Goal: Task Accomplishment & Management: Manage account settings

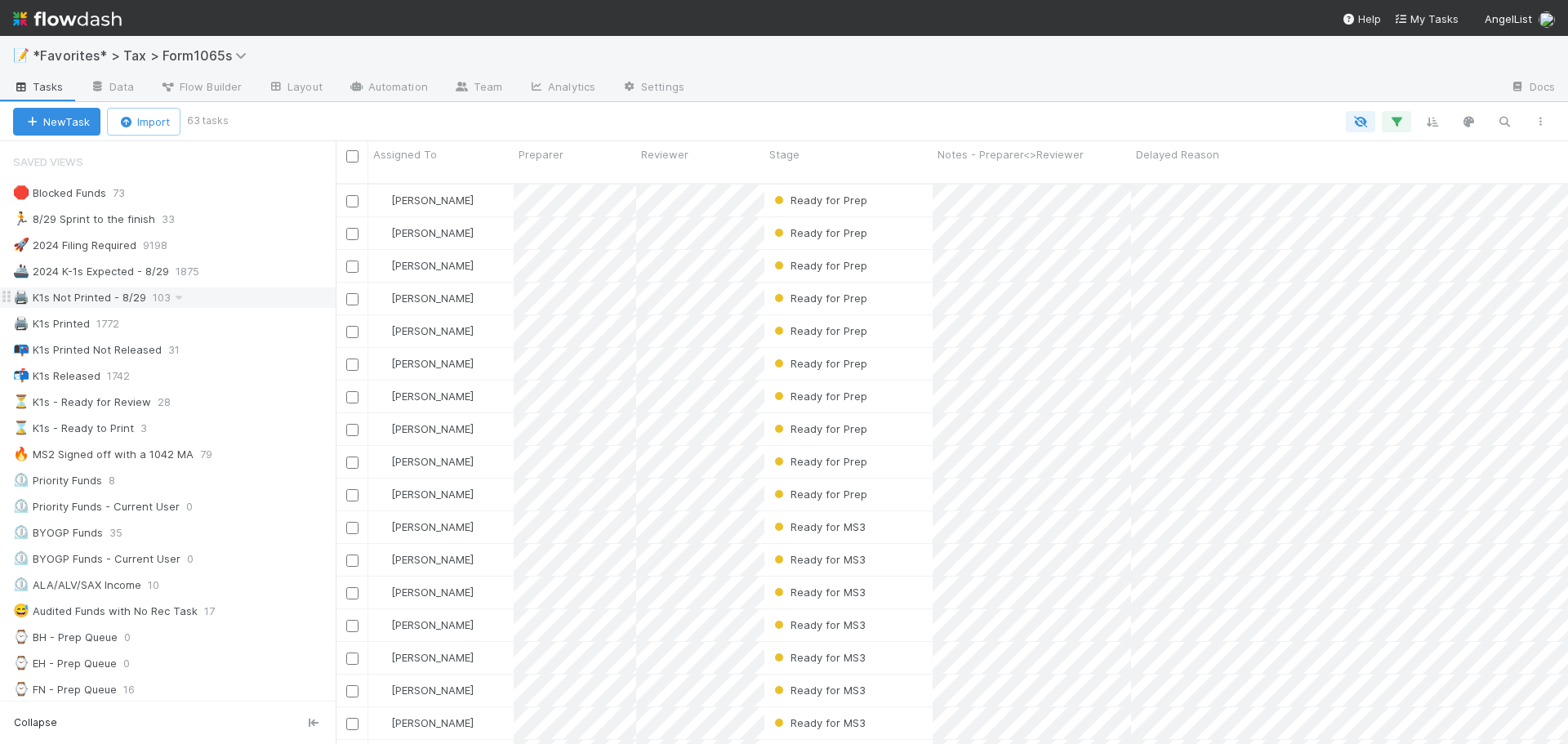
scroll to position [562, 1220]
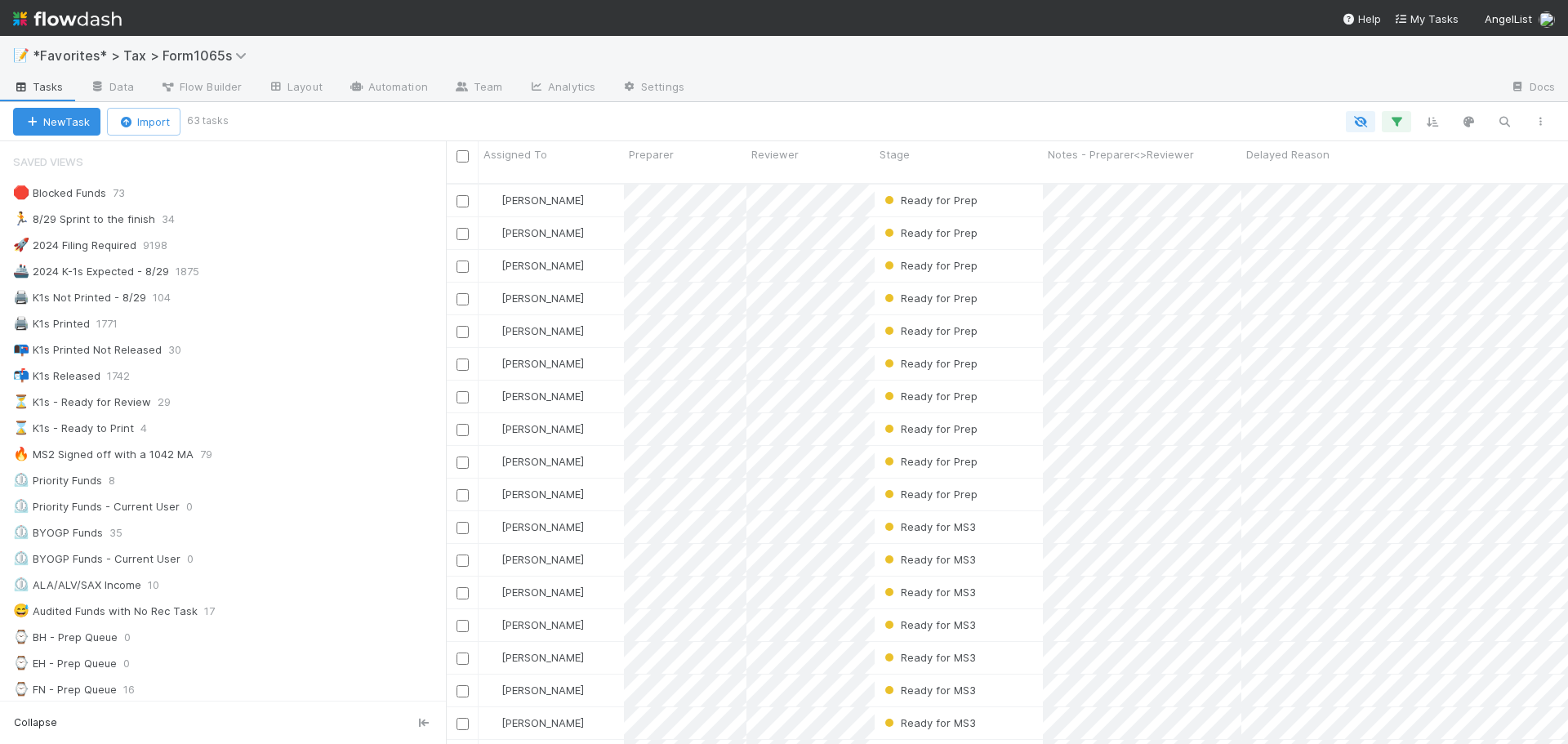
scroll to position [653, 0]
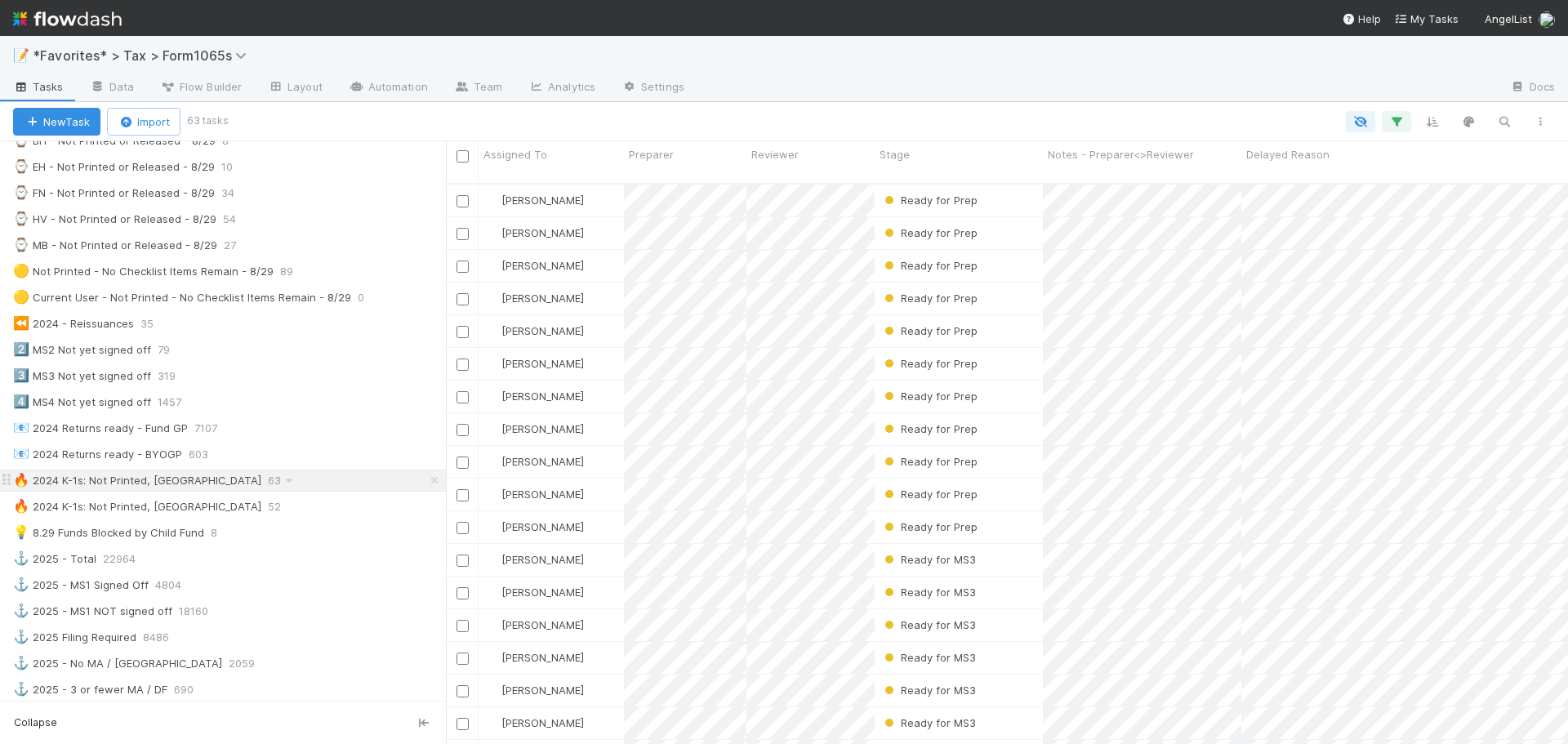
click at [336, 486] on div "🔥 2024 K-1s: Not Printed, Has States 63" at bounding box center [229, 480] width 433 height 20
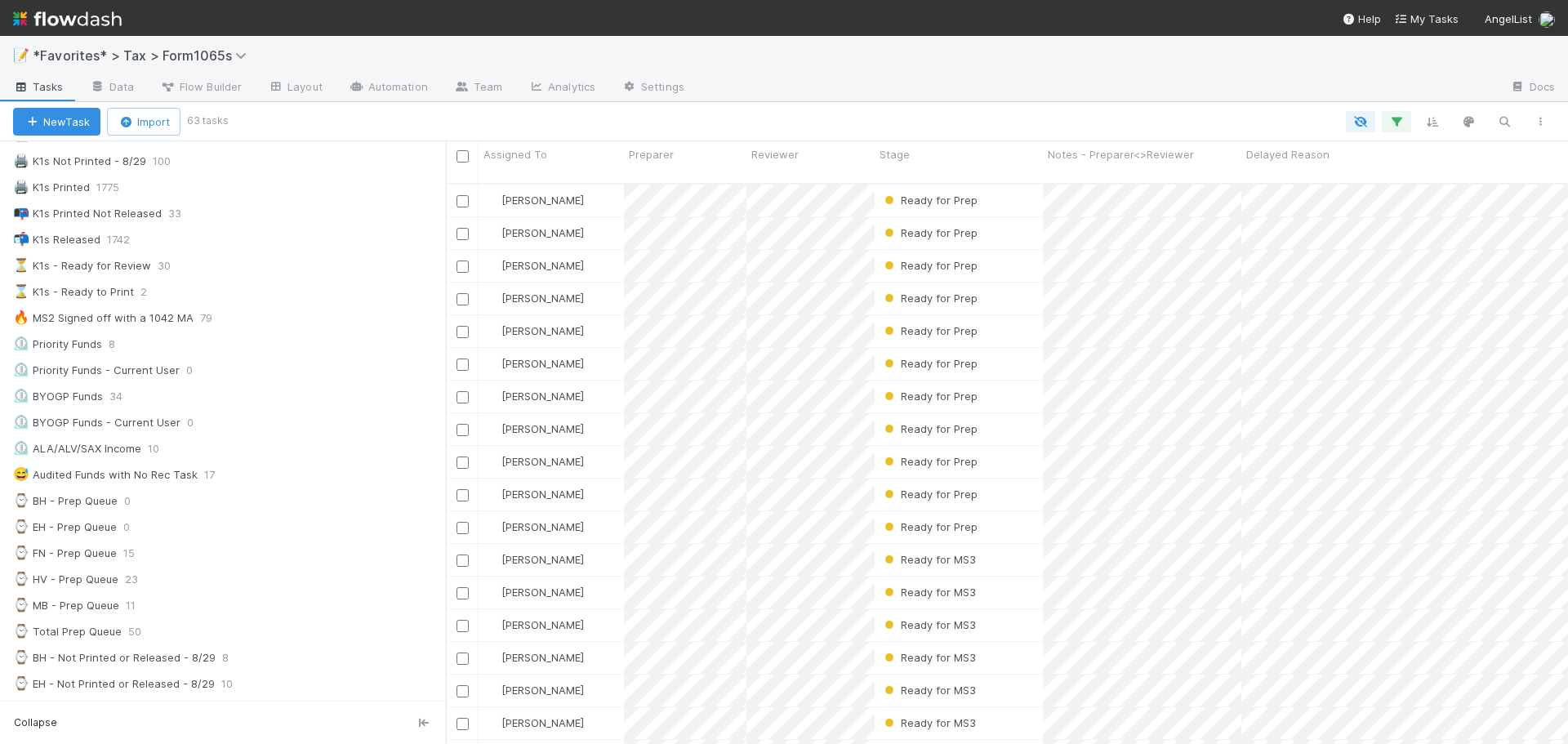
scroll to position [0, 0]
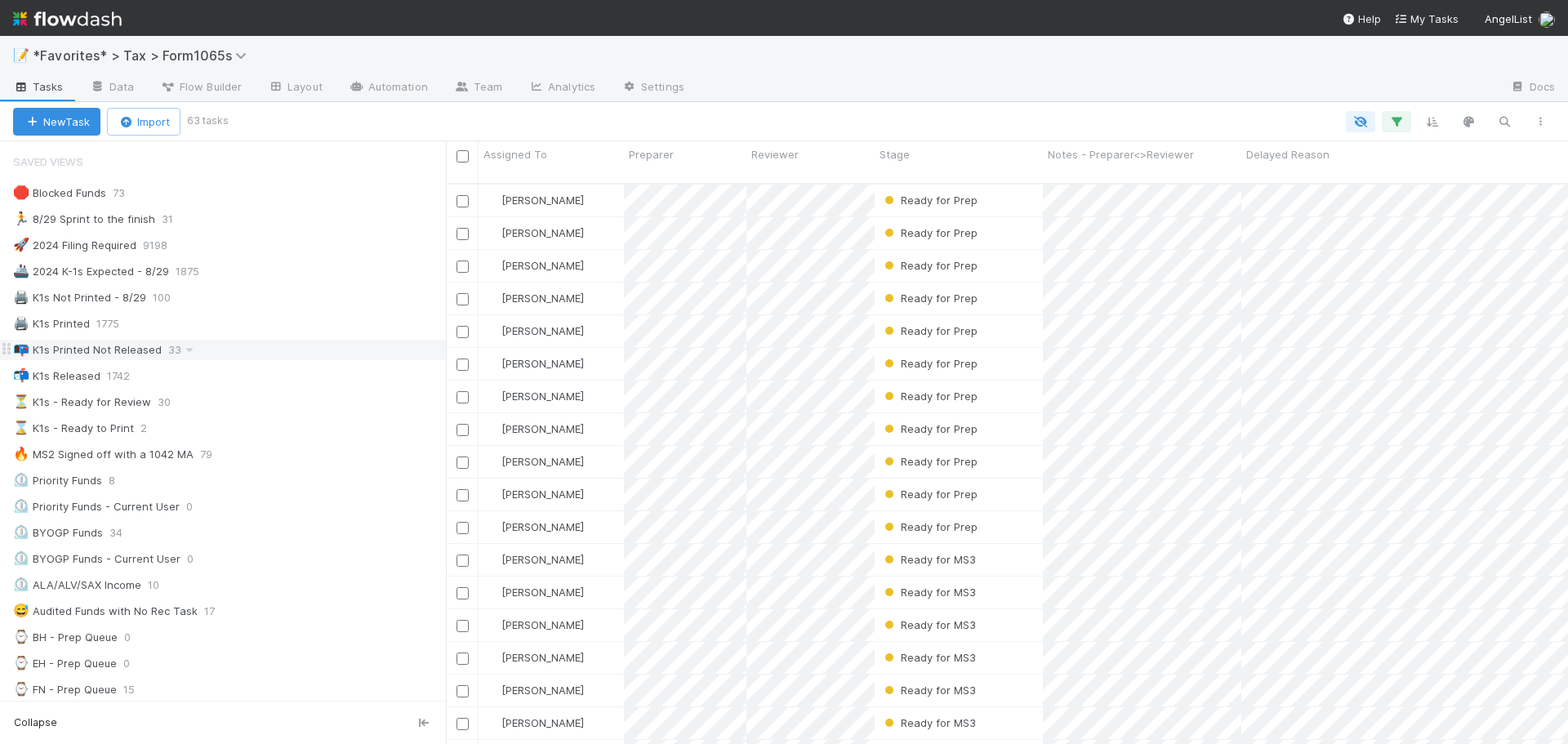
click at [307, 354] on div "📭 K1s Printed Not Released 33" at bounding box center [229, 349] width 433 height 20
click at [275, 216] on div "🏃 8/29 Sprint to the finish 31" at bounding box center [229, 219] width 433 height 20
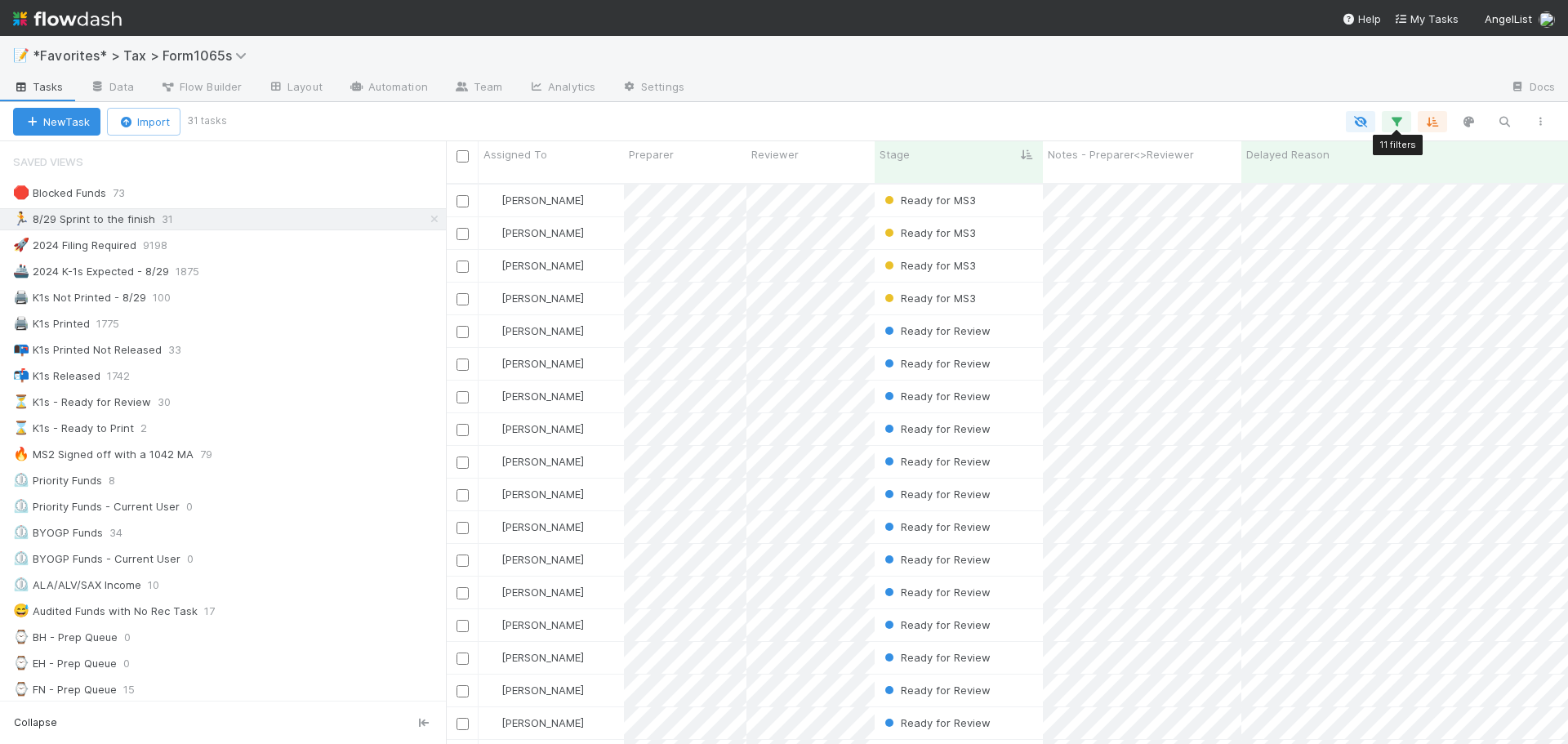
scroll to position [562, 1110]
click at [1397, 115] on icon "button" at bounding box center [1397, 121] width 16 height 15
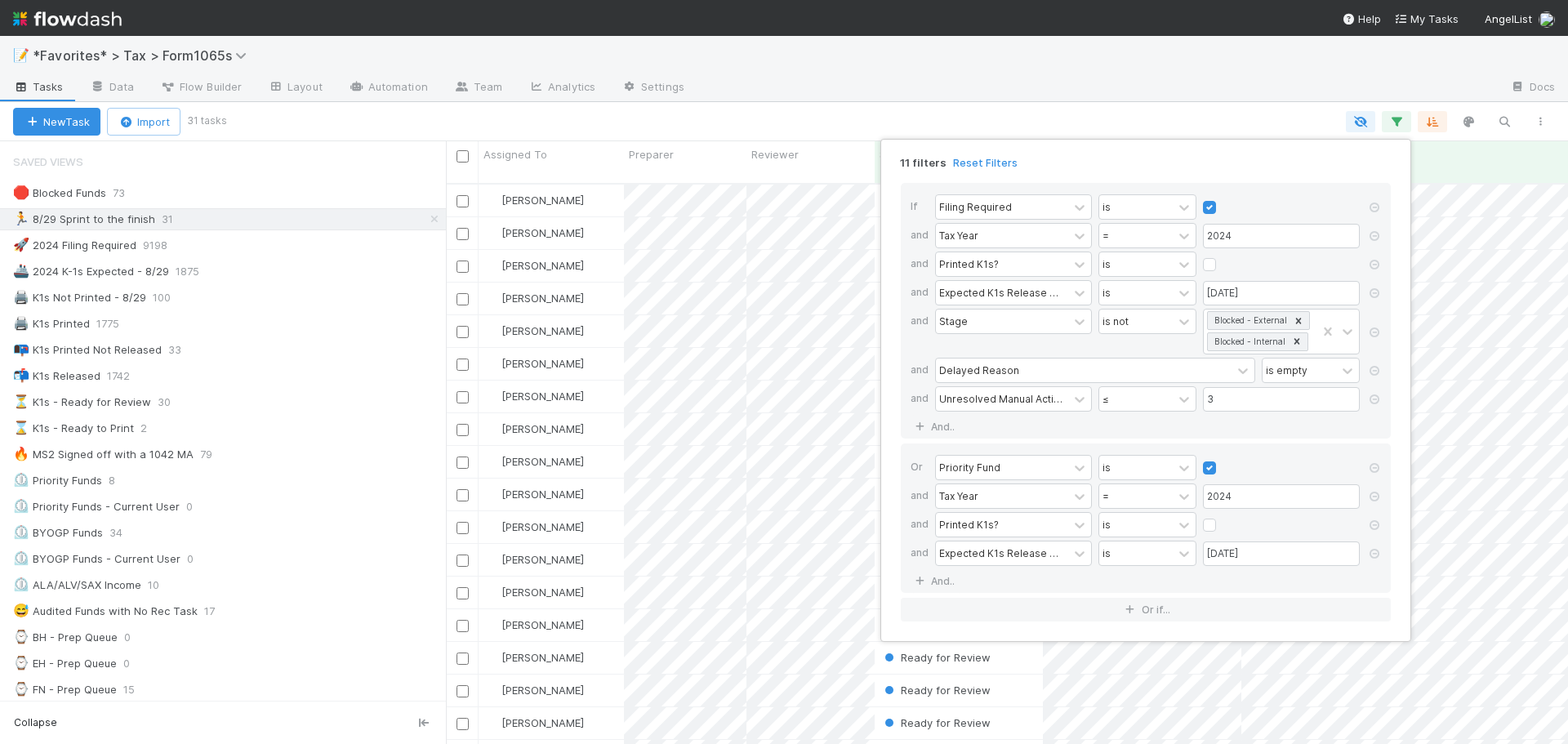
click at [1086, 51] on div "11 filters Reset Filters If Filing Required is and Tax Year = 2024 and Printed …" at bounding box center [784, 372] width 1568 height 744
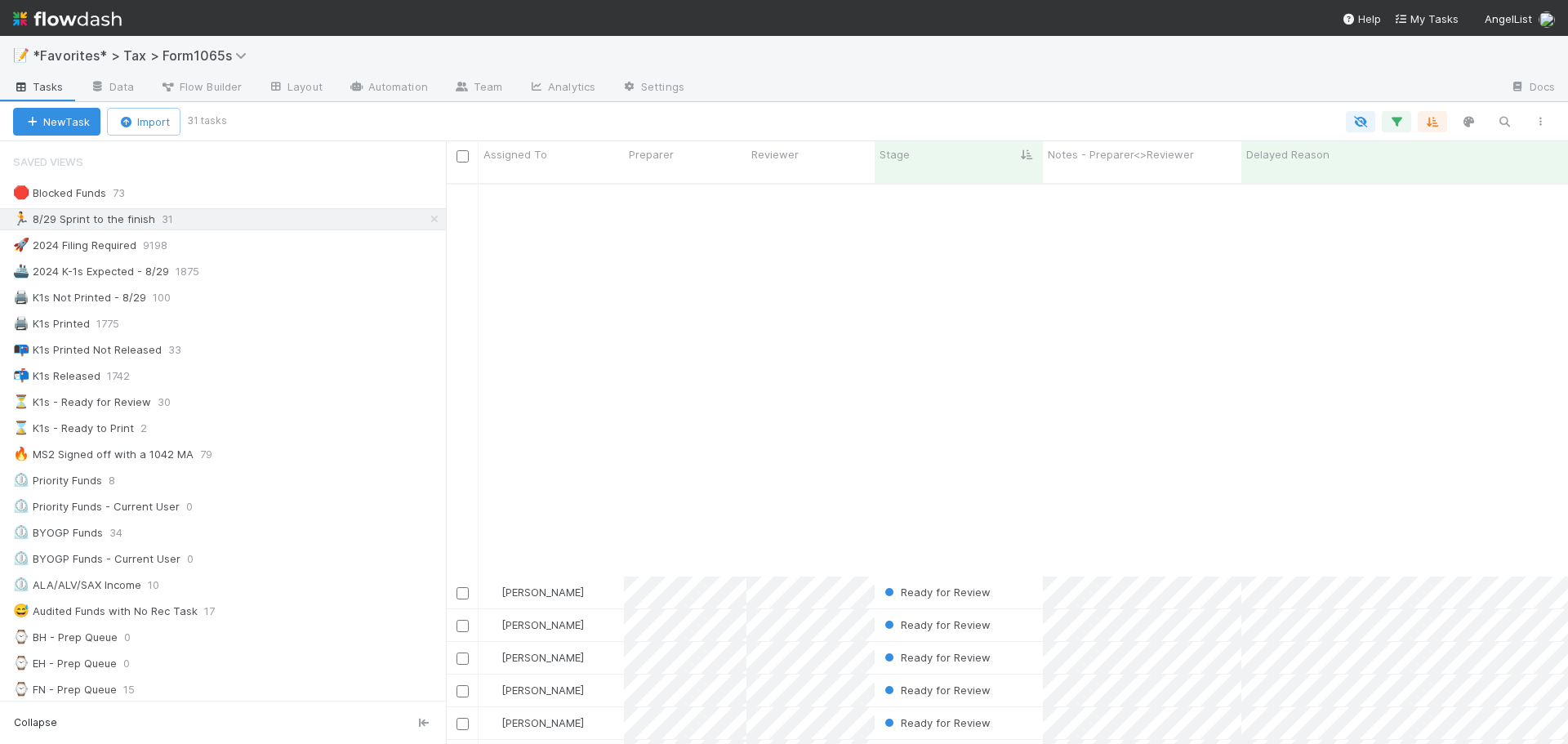
scroll to position [451, 0]
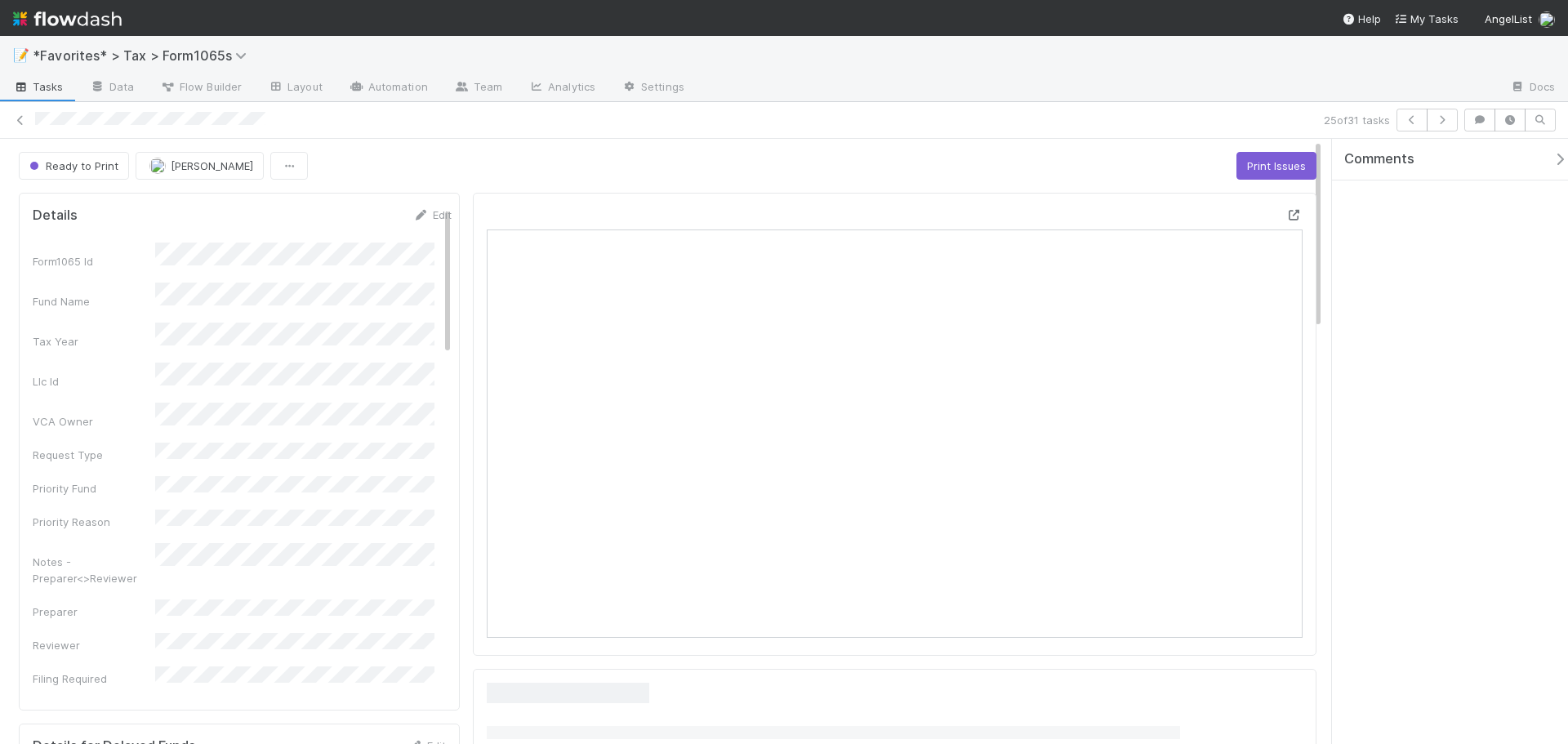
click at [1286, 210] on icon at bounding box center [1294, 215] width 16 height 11
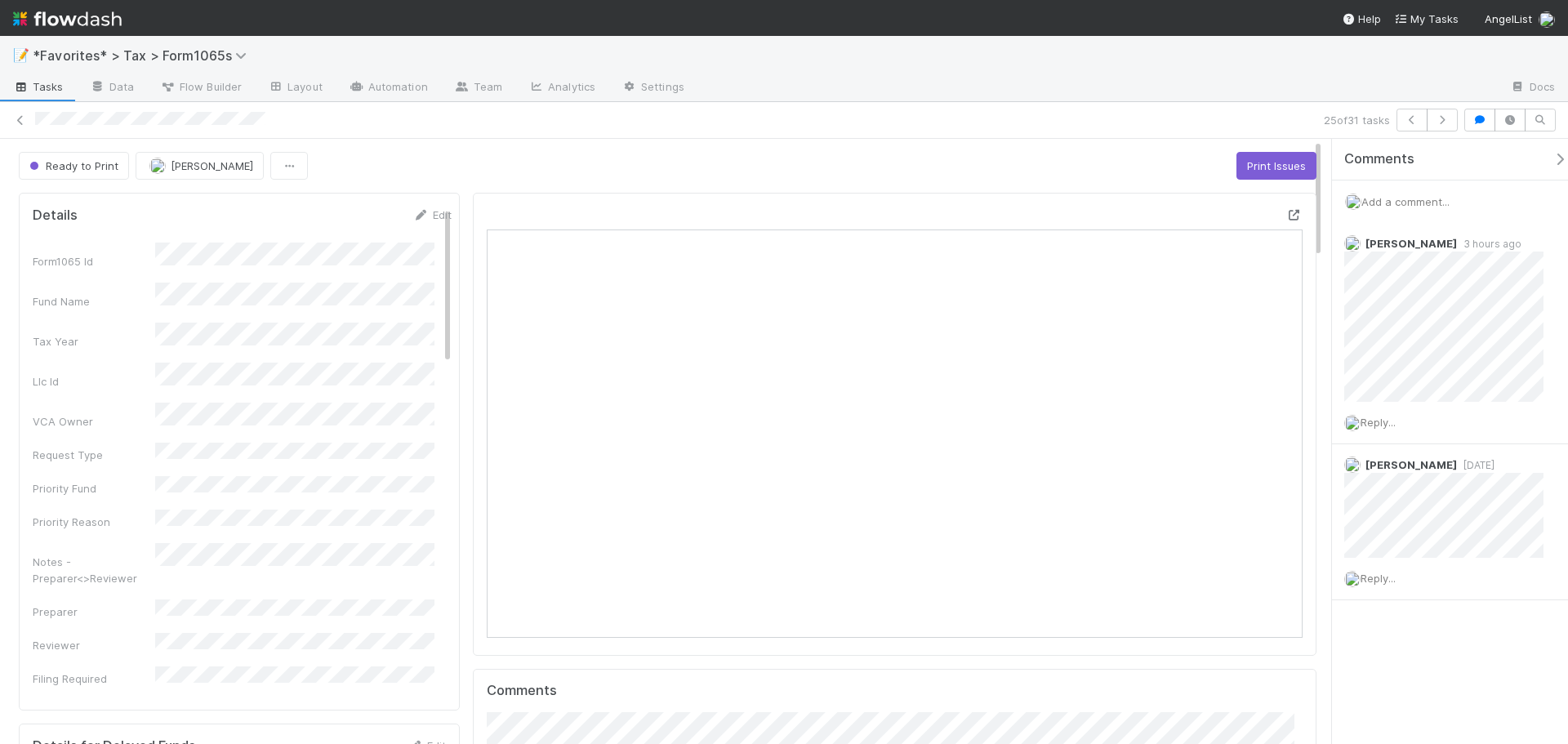
scroll to position [319, 795]
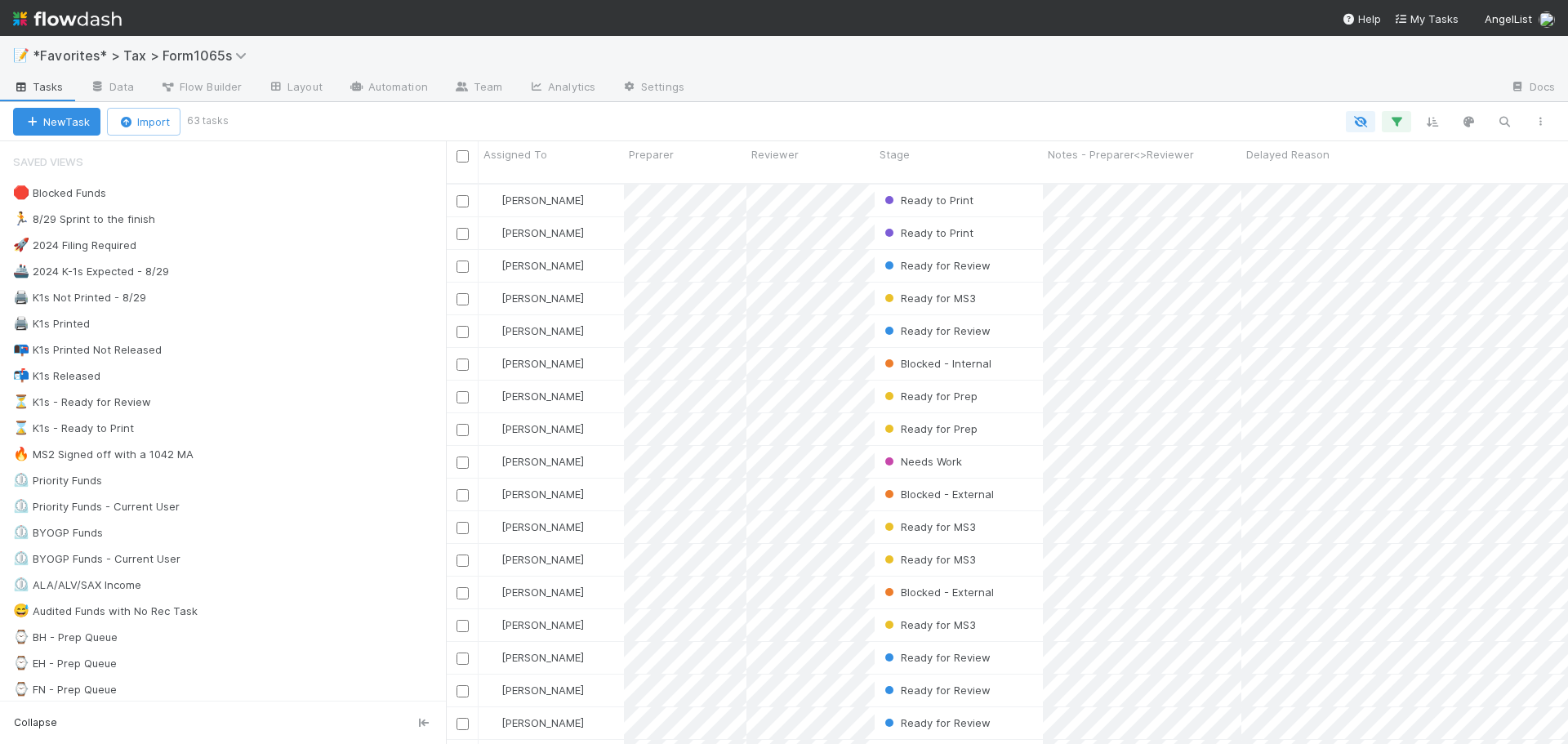
scroll to position [562, 1110]
click at [221, 294] on div "🖨️ K1s Not Printed - 8/29 99" at bounding box center [229, 297] width 433 height 20
click at [304, 197] on div "🛑 Blocked Funds 73" at bounding box center [229, 193] width 433 height 20
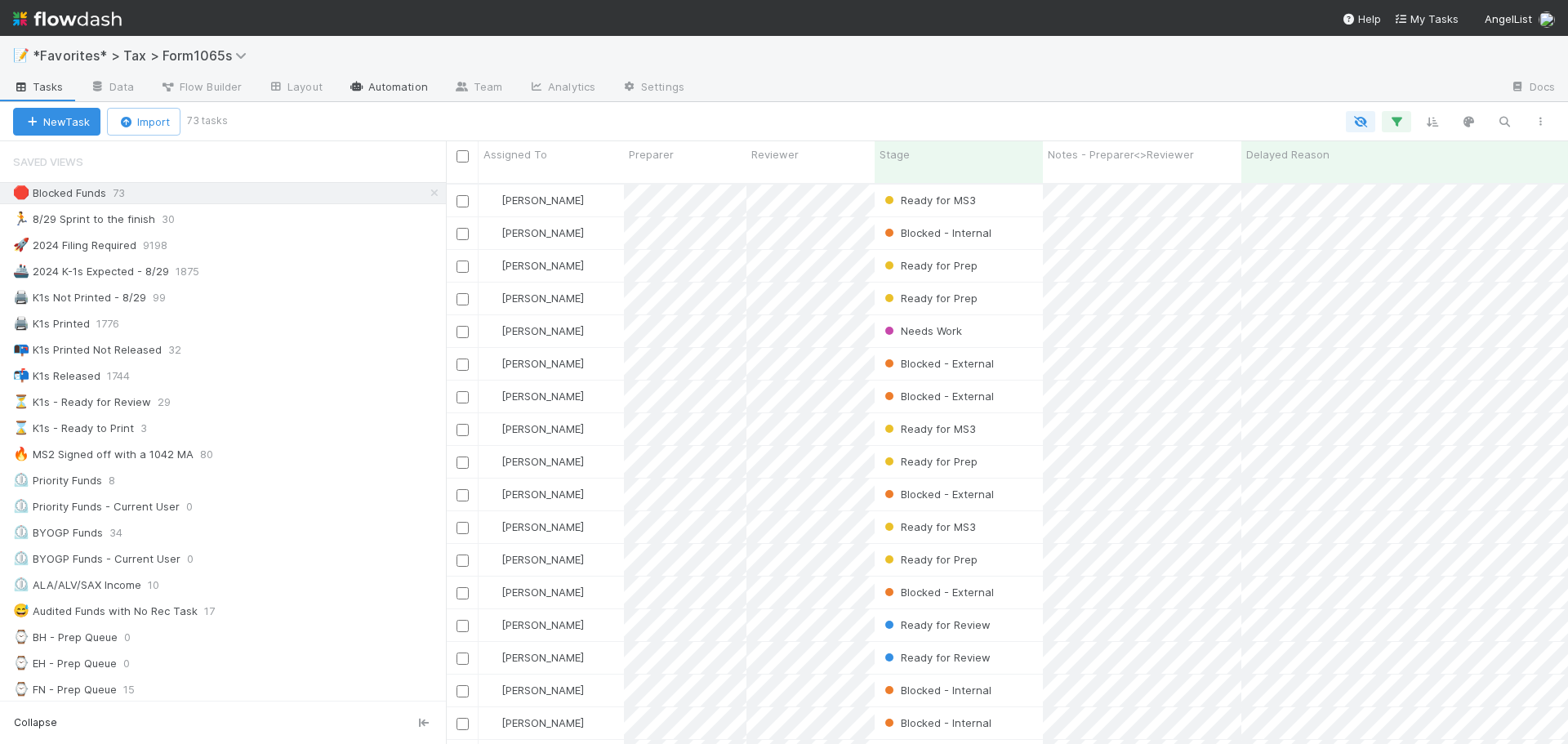
click at [416, 81] on link "Automation" at bounding box center [388, 88] width 105 height 26
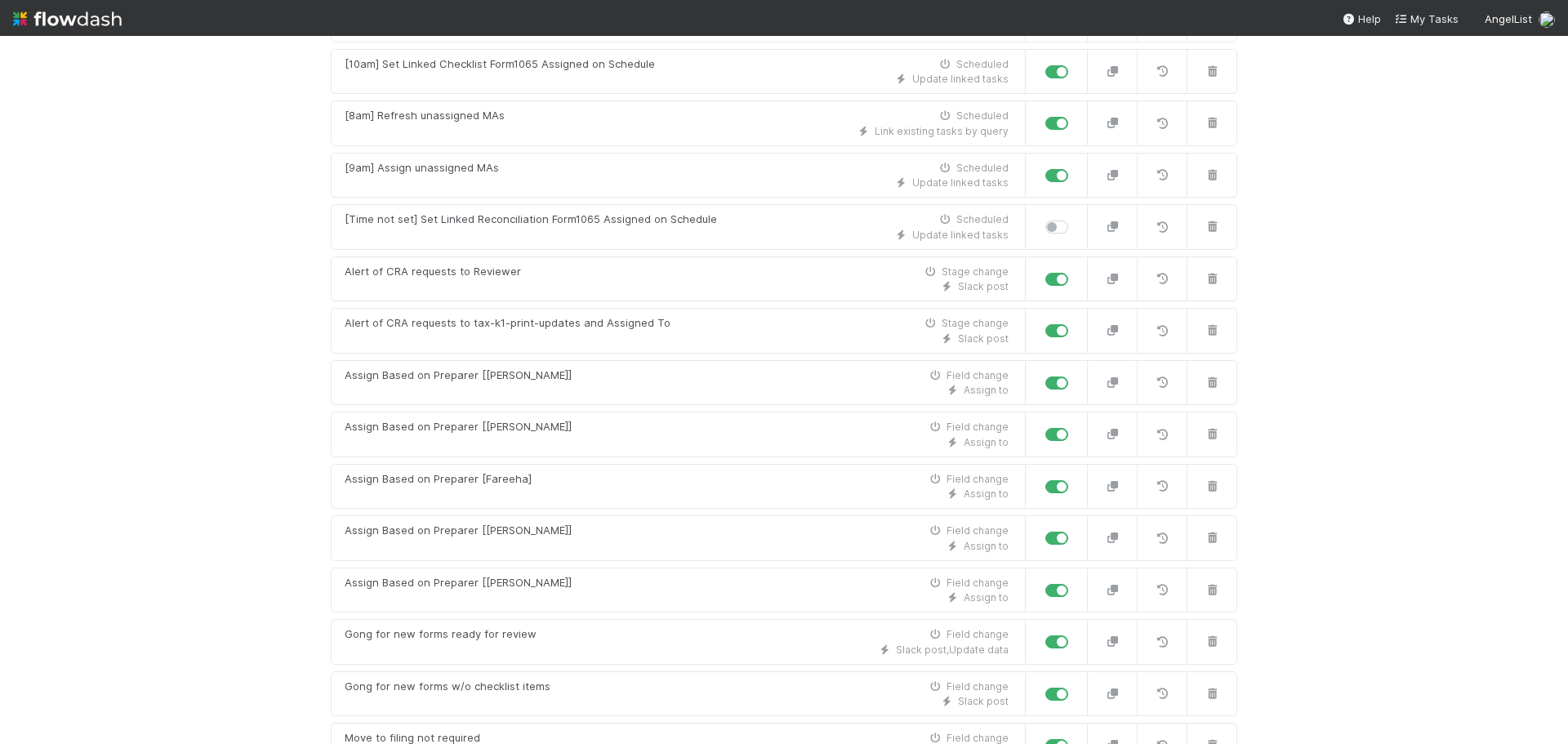
scroll to position [907, 0]
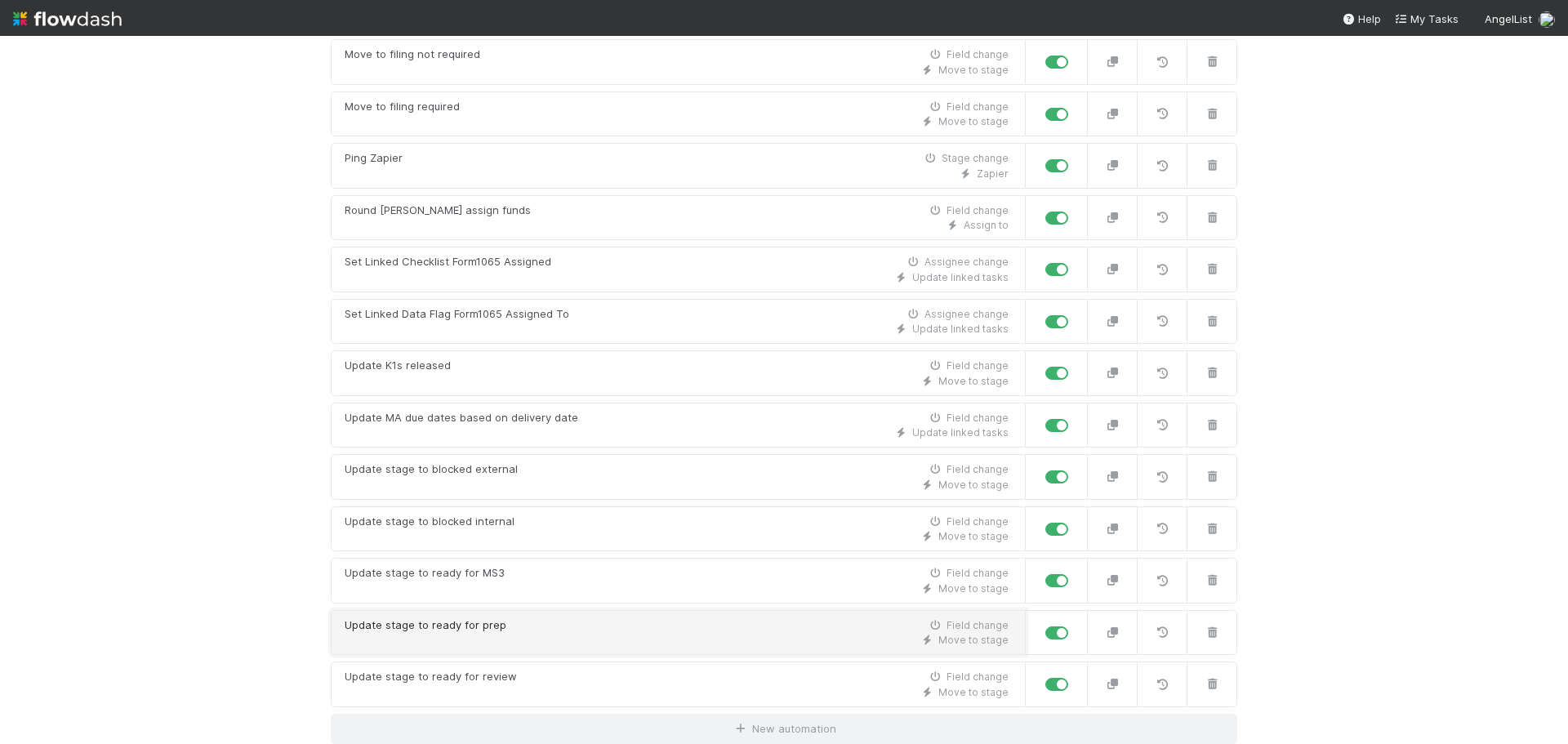
click at [496, 624] on div "Update stage to ready for prep Field change" at bounding box center [677, 625] width 664 height 16
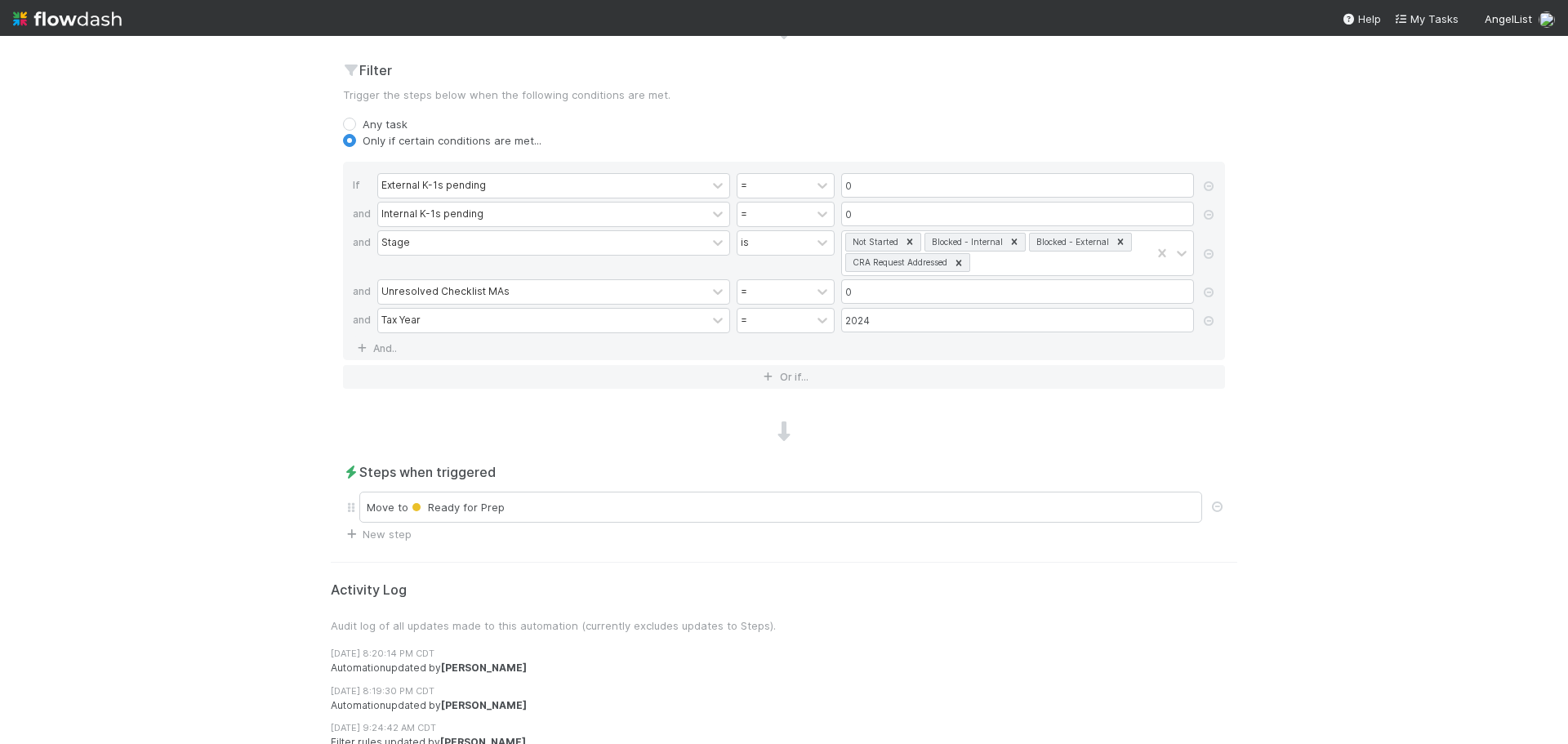
scroll to position [653, 0]
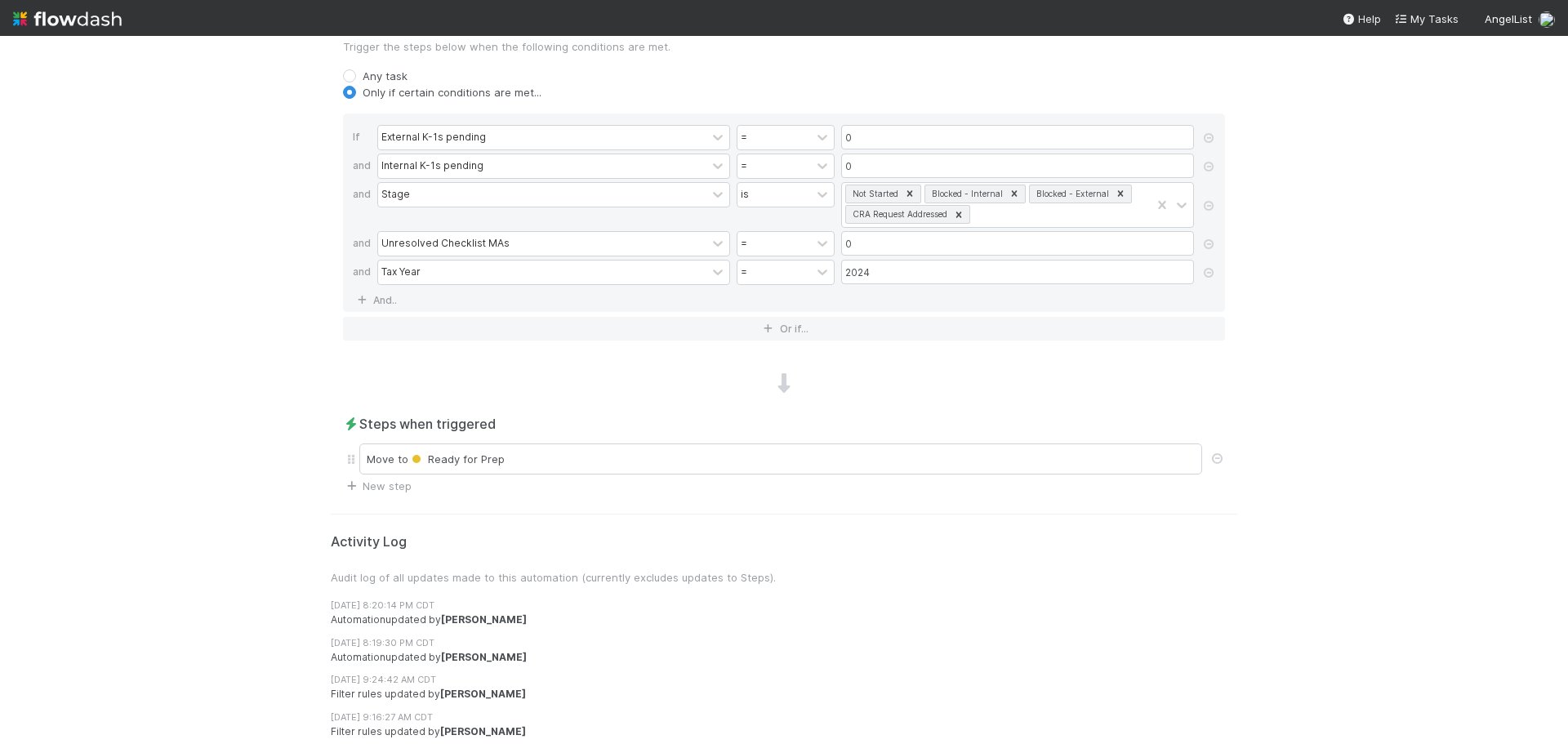
drag, startPoint x: 174, startPoint y: 262, endPoint x: 183, endPoint y: 248, distance: 16.6
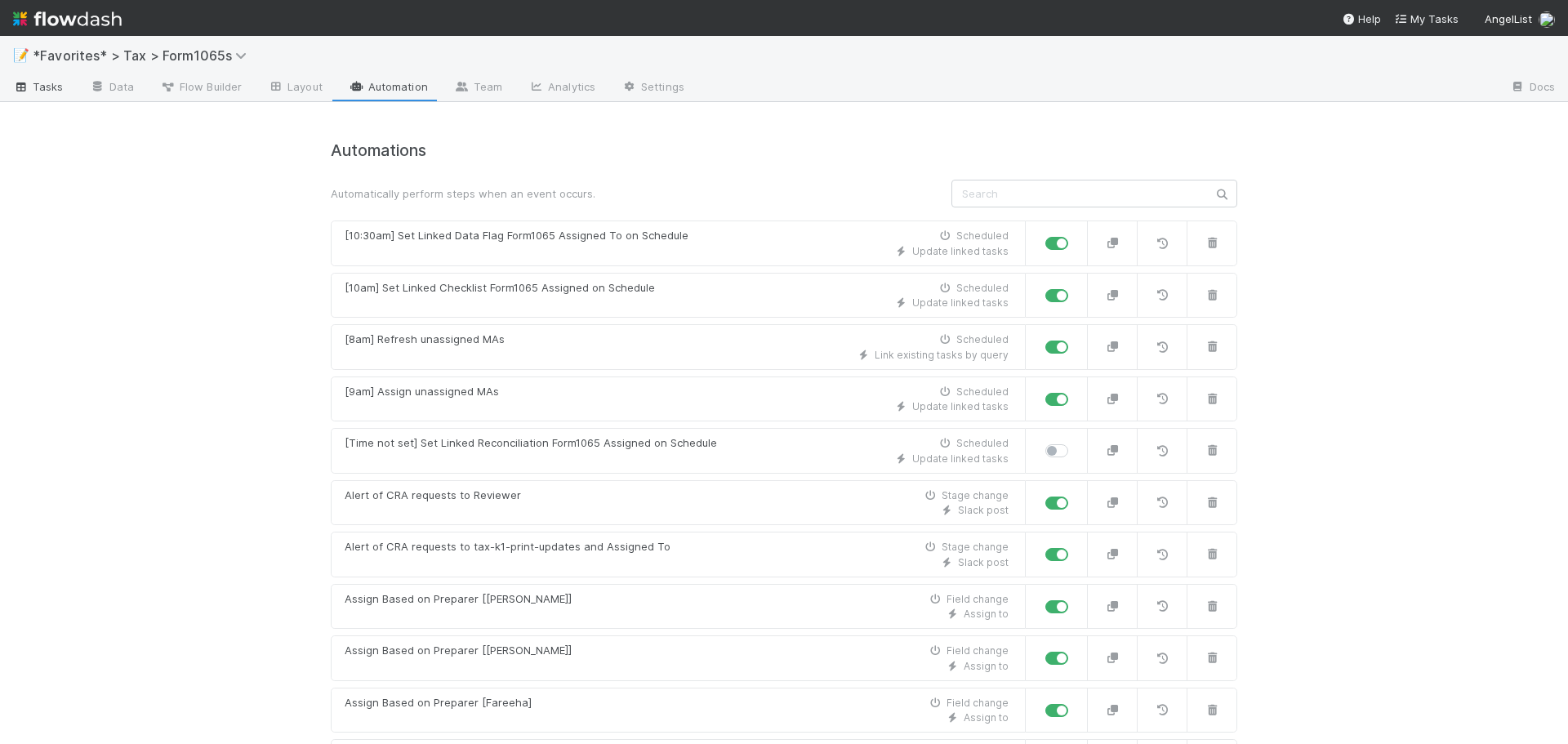
click at [32, 81] on span "Tasks" at bounding box center [38, 87] width 51 height 16
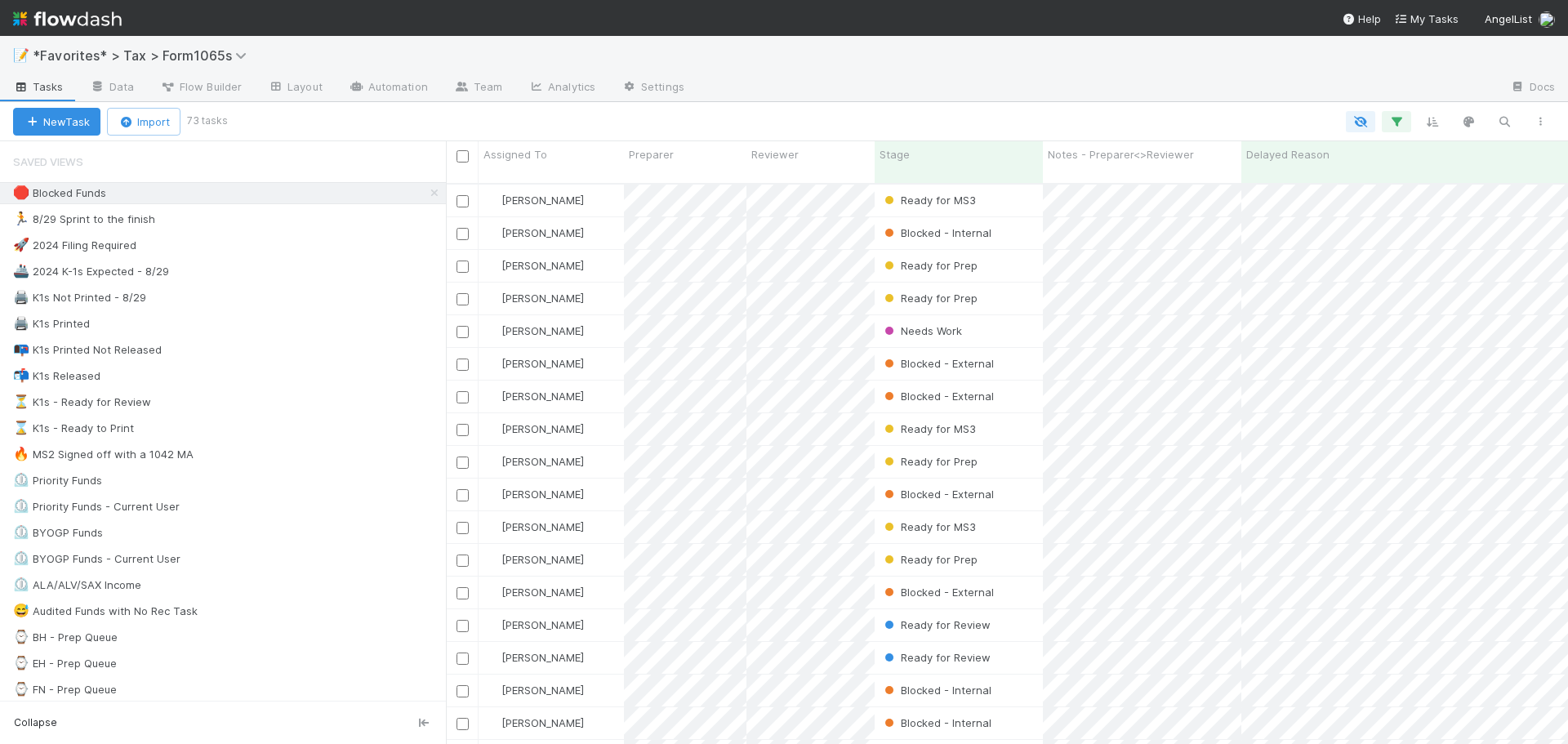
scroll to position [562, 1110]
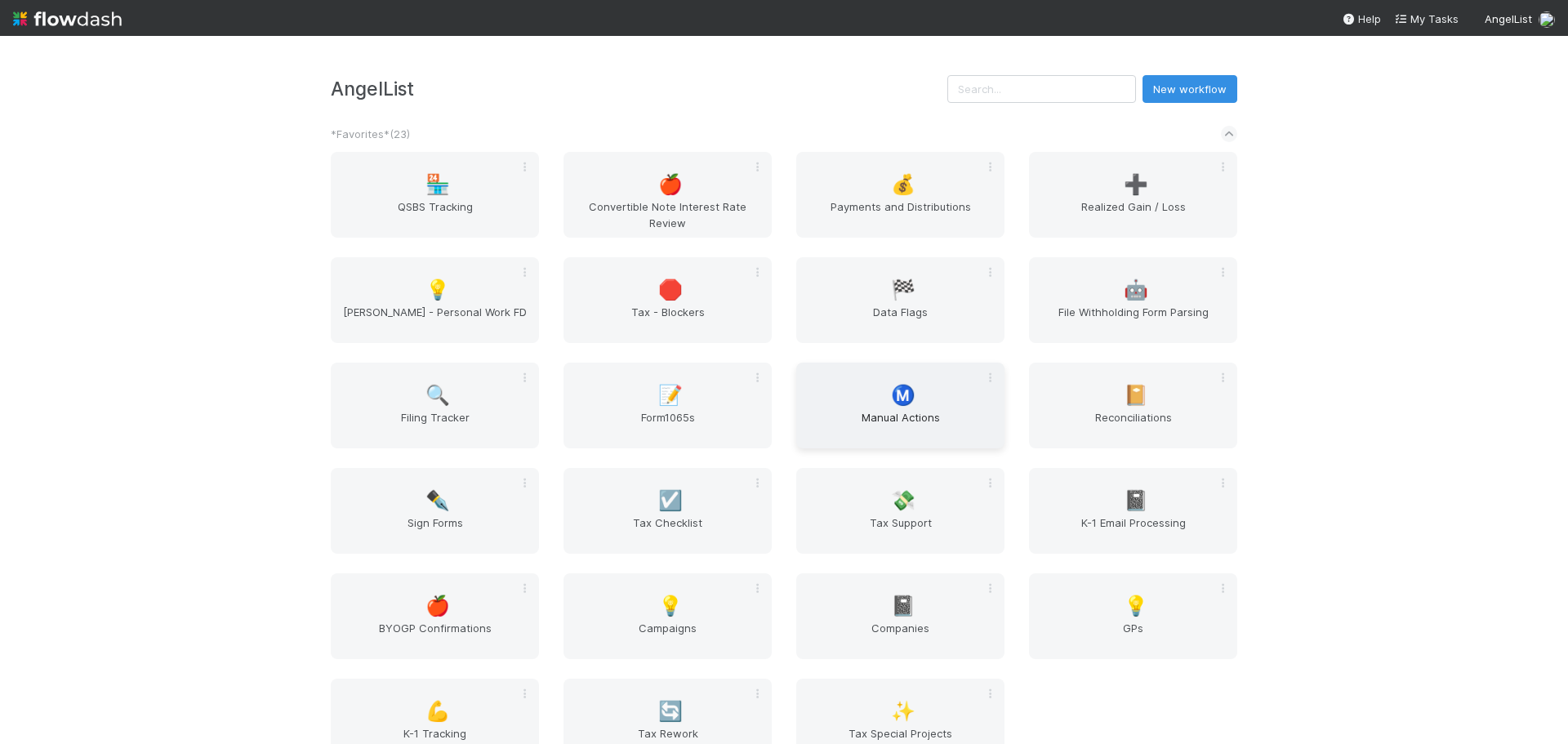
click at [949, 404] on div "Ⓜ️ Manual Actions" at bounding box center [900, 406] width 208 height 86
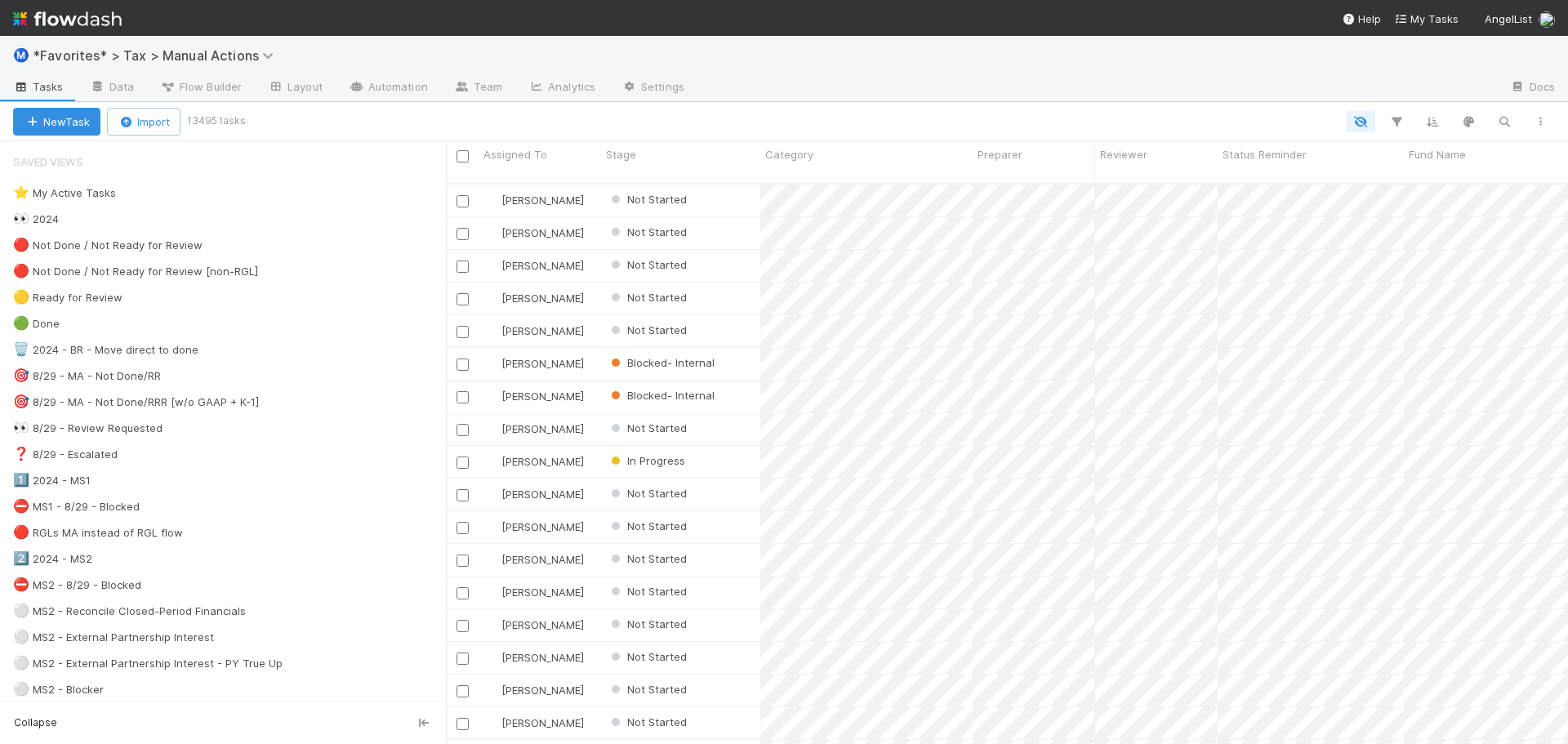
scroll to position [562, 1110]
